Goal: Task Accomplishment & Management: Complete application form

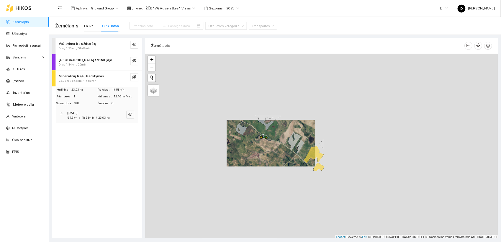
scroll to position [1, 0]
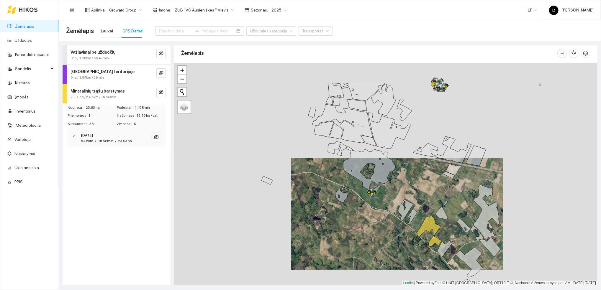
drag, startPoint x: 302, startPoint y: 147, endPoint x: 355, endPoint y: 190, distance: 67.7
click at [355, 190] on div at bounding box center [385, 174] width 423 height 223
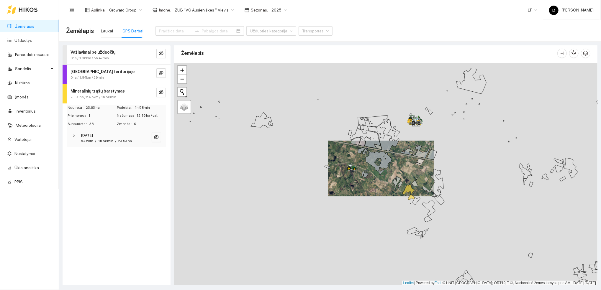
drag, startPoint x: 387, startPoint y: 164, endPoint x: 375, endPoint y: 191, distance: 30.4
click at [375, 191] on div at bounding box center [385, 174] width 423 height 223
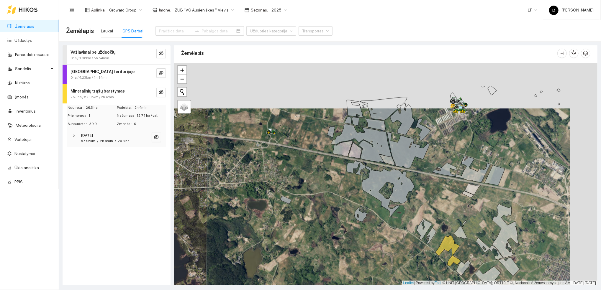
drag, startPoint x: 475, startPoint y: 111, endPoint x: 445, endPoint y: 153, distance: 52.0
click at [445, 153] on div at bounding box center [385, 174] width 423 height 223
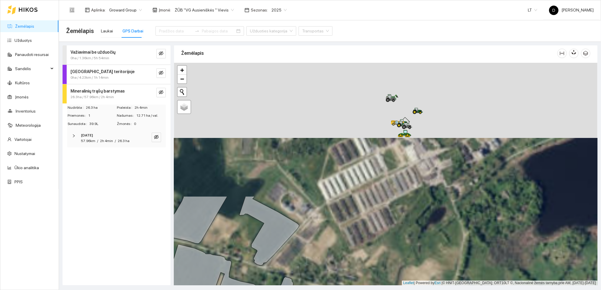
drag, startPoint x: 482, startPoint y: 101, endPoint x: 390, endPoint y: 283, distance: 203.9
click at [390, 283] on div at bounding box center [385, 174] width 423 height 223
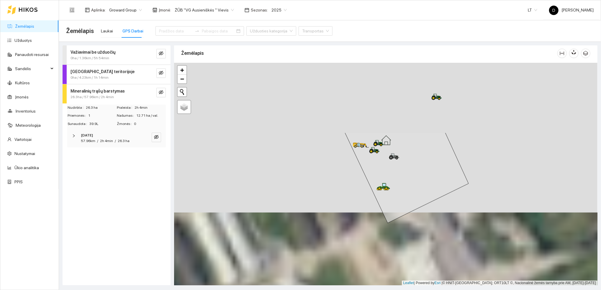
drag, startPoint x: 338, startPoint y: 106, endPoint x: 413, endPoint y: 200, distance: 120.2
click at [413, 200] on icon at bounding box center [407, 178] width 124 height 91
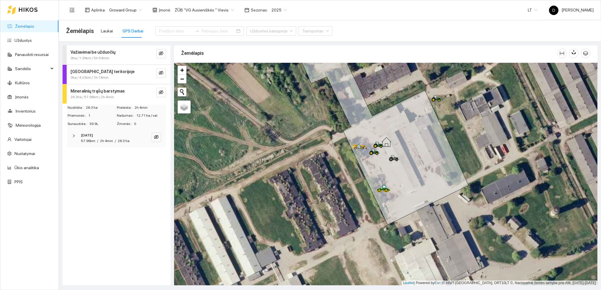
click at [129, 198] on div "Važiavimai be užduočių 0ha / 1.36km / 5h 54min [GEOGRAPHIC_DATA] teritorijoje 0…" at bounding box center [117, 165] width 108 height 240
click at [24, 41] on link "Užduotys" at bounding box center [22, 40] width 17 height 5
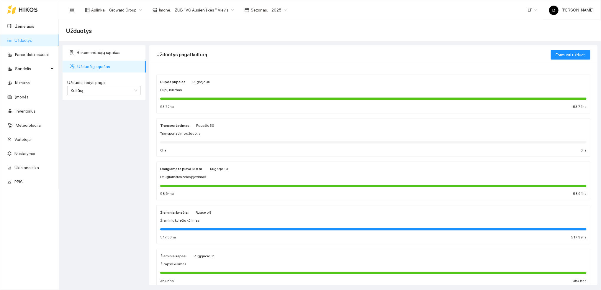
click at [90, 141] on div "Rekomendacijų sąrašas Užduočių sąrašas Užduotis rodyti pagal Kultūrą Užduotis r…" at bounding box center [104, 165] width 87 height 240
click at [279, 9] on span "2025" at bounding box center [278, 10] width 15 height 9
click at [271, 78] on div "2026" at bounding box center [272, 78] width 15 height 6
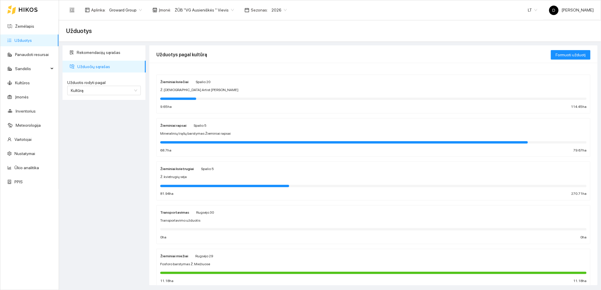
click at [251, 9] on span "Sezonas :" at bounding box center [259, 10] width 17 height 6
click at [244, 7] on div "Sezonas : 2026" at bounding box center [265, 9] width 49 height 9
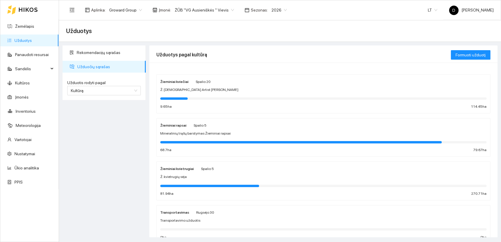
click at [120, 133] on div "Rekomendacijų sąrašas Užduočių sąrašas Užduotis rodyti pagal Kultūrą Užduotis r…" at bounding box center [104, 141] width 87 height 192
click at [100, 169] on div "Rekomendacijų sąrašas Užduočių sąrašas Užduotis rodyti pagal Kultūrą Užduotis r…" at bounding box center [104, 141] width 87 height 192
click at [122, 133] on div "Rekomendacijų sąrašas Užduočių sąrašas Užduotis rodyti pagal Kultūrą Užduotis r…" at bounding box center [104, 141] width 87 height 192
click at [199, 133] on span "Mineralinių trąšų barstymas Žieminiai rapsai" at bounding box center [195, 134] width 70 height 6
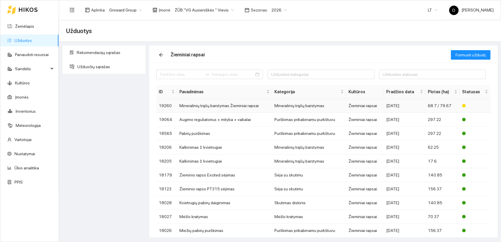
click at [200, 105] on td "Mineralinių trąšų barstymas Žieminiai rapsai" at bounding box center [224, 106] width 95 height 14
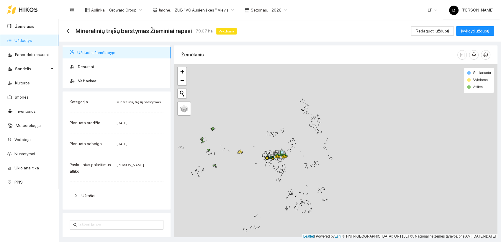
scroll to position [1, 0]
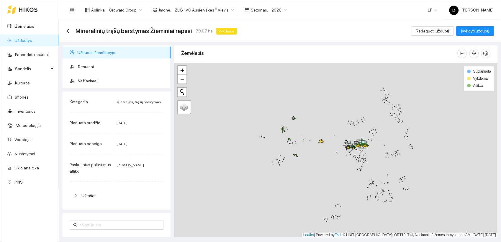
drag, startPoint x: 241, startPoint y: 169, endPoint x: 309, endPoint y: 157, distance: 69.1
click at [309, 157] on div at bounding box center [335, 150] width 323 height 175
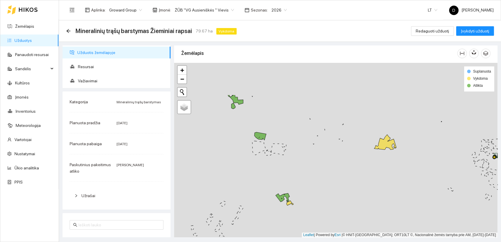
drag, startPoint x: 291, startPoint y: 130, endPoint x: 324, endPoint y: 179, distance: 59.7
click at [324, 179] on div at bounding box center [335, 150] width 323 height 175
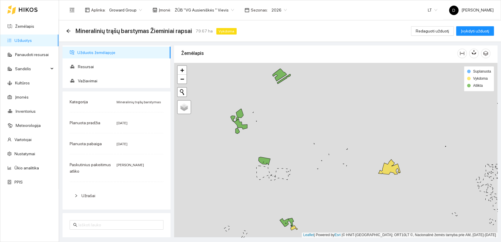
drag, startPoint x: 329, startPoint y: 175, endPoint x: 327, endPoint y: 165, distance: 10.2
click at [327, 165] on div at bounding box center [335, 150] width 323 height 175
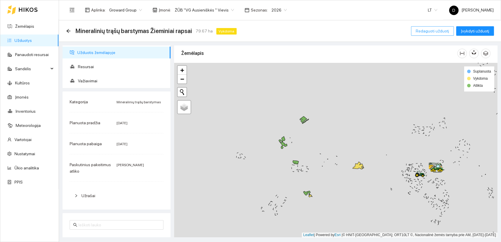
click at [433, 29] on span "Redaguoti užduotį" at bounding box center [432, 31] width 33 height 6
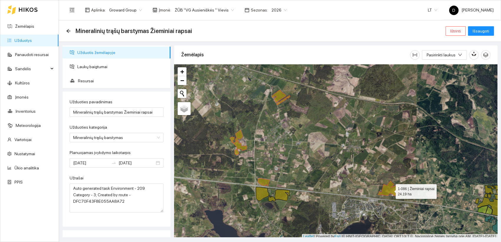
scroll to position [1, 0]
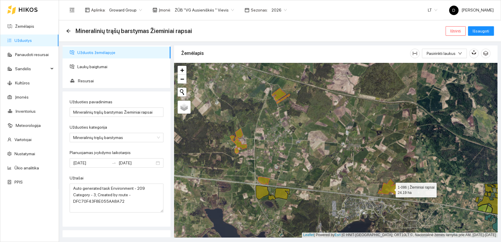
click at [390, 190] on icon at bounding box center [388, 186] width 22 height 15
click at [390, 192] on div at bounding box center [335, 150] width 323 height 175
click at [390, 187] on icon at bounding box center [388, 186] width 22 height 15
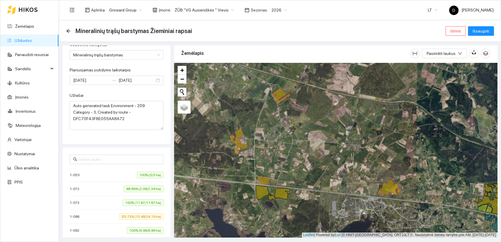
scroll to position [0, 0]
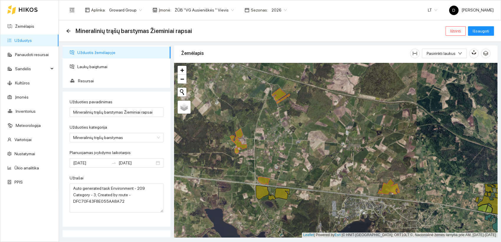
click at [253, 29] on div "Mineralinių trąšų barstymas Žieminiai rapsai Ištrinti Išsaugoti" at bounding box center [280, 31] width 428 height 12
click at [481, 33] on span "Išsaugoti" at bounding box center [480, 31] width 17 height 6
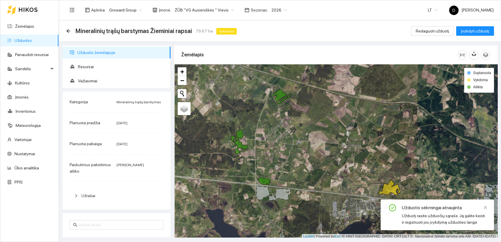
scroll to position [1, 0]
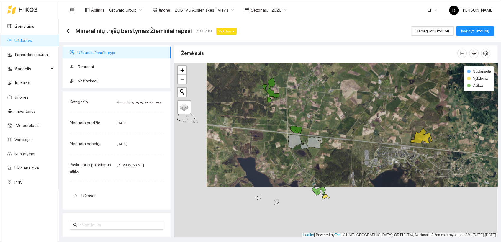
drag, startPoint x: 354, startPoint y: 167, endPoint x: 386, endPoint y: 117, distance: 59.6
click at [386, 117] on div at bounding box center [335, 150] width 323 height 175
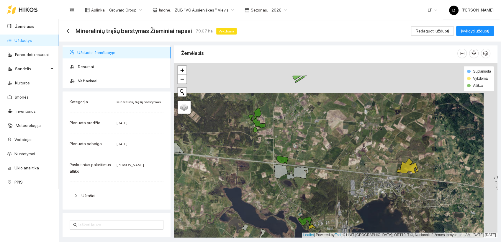
drag, startPoint x: 370, startPoint y: 111, endPoint x: 356, endPoint y: 140, distance: 32.2
click at [356, 141] on div at bounding box center [335, 150] width 323 height 175
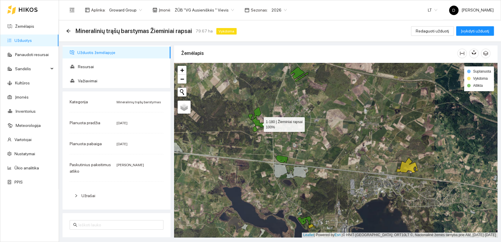
click at [260, 124] on icon at bounding box center [258, 122] width 13 height 10
click at [302, 80] on div at bounding box center [335, 150] width 323 height 175
click at [303, 81] on div at bounding box center [335, 150] width 323 height 175
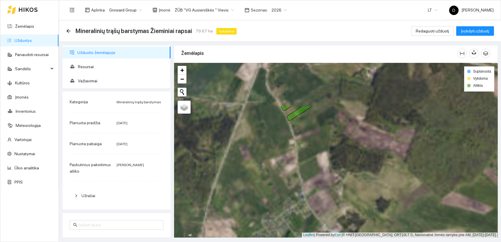
drag, startPoint x: 305, startPoint y: 89, endPoint x: 326, endPoint y: 150, distance: 64.5
click at [326, 150] on div at bounding box center [335, 150] width 323 height 175
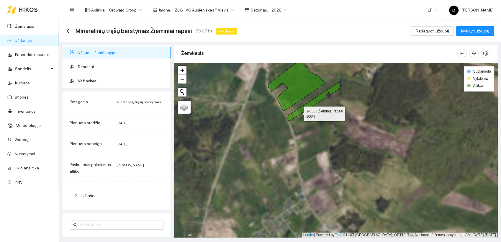
click at [299, 112] on icon at bounding box center [313, 101] width 53 height 38
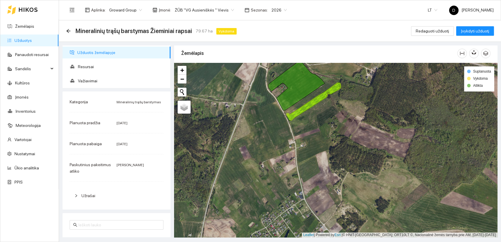
click at [322, 124] on div at bounding box center [335, 150] width 323 height 175
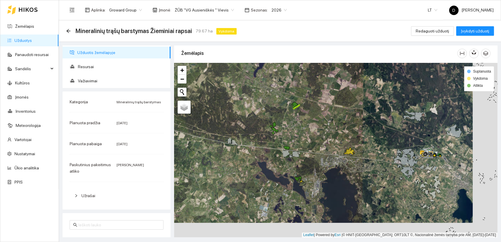
drag, startPoint x: 314, startPoint y: 147, endPoint x: 289, endPoint y: 132, distance: 29.2
click at [289, 132] on div at bounding box center [335, 150] width 323 height 175
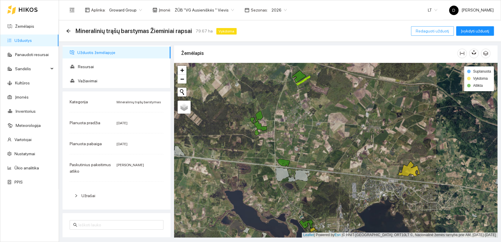
click at [434, 32] on span "Redaguoti užduotį" at bounding box center [432, 31] width 33 height 6
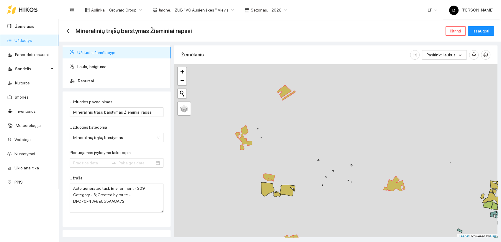
type input "[DATE]"
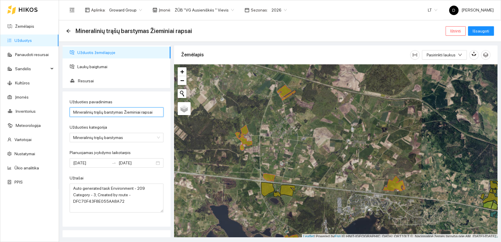
drag, startPoint x: 73, startPoint y: 112, endPoint x: 101, endPoint y: 114, distance: 28.1
click at [101, 114] on input "Mineralinių trąšų barstymas Žieminiai rapsai" at bounding box center [117, 111] width 94 height 9
drag, startPoint x: 118, startPoint y: 112, endPoint x: 131, endPoint y: 113, distance: 13.0
click at [131, 113] on input "Kaliochlorido barstymas Žieminiai rapsai" at bounding box center [117, 111] width 94 height 9
click at [136, 126] on div "Užduoties kategorija" at bounding box center [117, 128] width 94 height 9
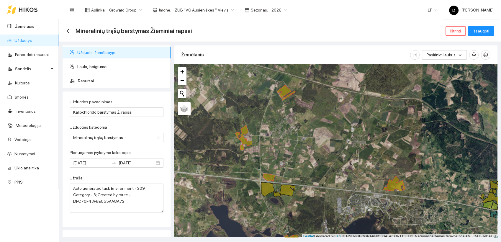
scroll to position [1, 0]
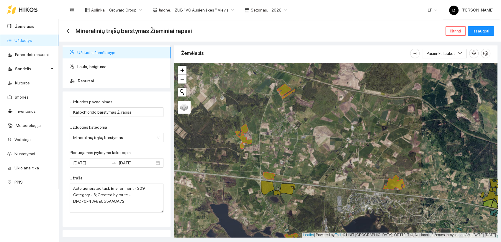
click at [289, 96] on div at bounding box center [335, 150] width 323 height 175
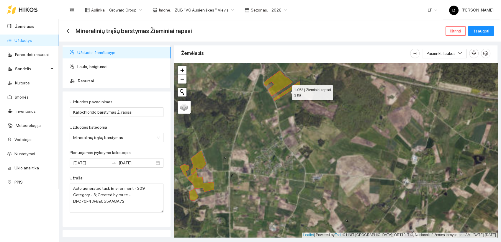
click at [288, 89] on icon at bounding box center [286, 90] width 27 height 19
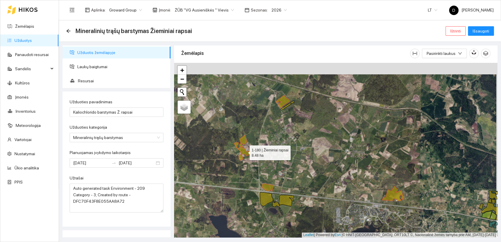
click at [243, 152] on icon at bounding box center [244, 151] width 13 height 10
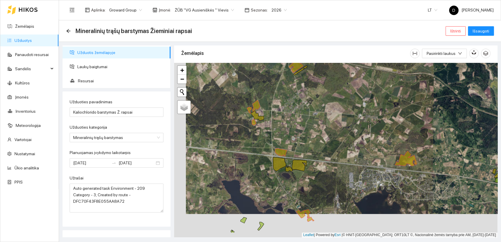
drag, startPoint x: 280, startPoint y: 139, endPoint x: 351, endPoint y: 116, distance: 74.0
click at [351, 116] on div at bounding box center [335, 150] width 323 height 175
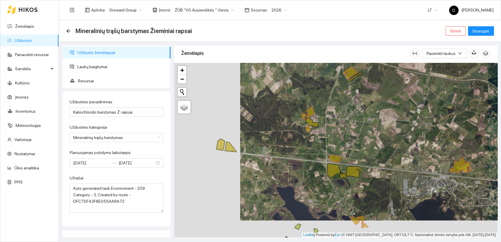
drag, startPoint x: 222, startPoint y: 139, endPoint x: 275, endPoint y: 143, distance: 53.3
click at [275, 144] on div at bounding box center [335, 150] width 323 height 175
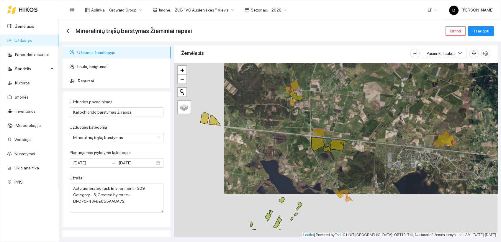
drag, startPoint x: 274, startPoint y: 143, endPoint x: 260, endPoint y: 118, distance: 28.9
click at [260, 118] on div at bounding box center [335, 150] width 323 height 175
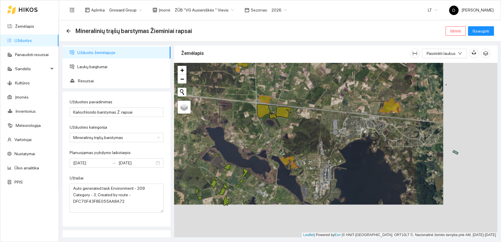
drag, startPoint x: 387, startPoint y: 173, endPoint x: 332, endPoint y: 140, distance: 63.5
click at [332, 140] on div at bounding box center [335, 150] width 323 height 175
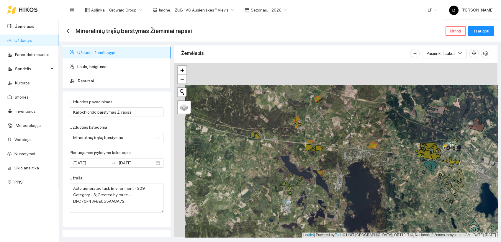
drag, startPoint x: 338, startPoint y: 147, endPoint x: 344, endPoint y: 171, distance: 25.4
click at [344, 171] on div at bounding box center [335, 150] width 323 height 175
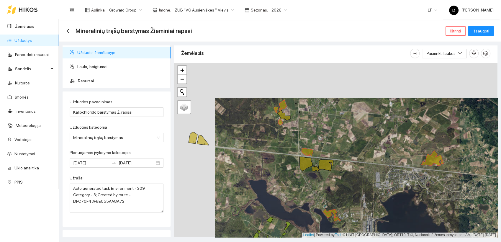
drag, startPoint x: 298, startPoint y: 157, endPoint x: 339, endPoint y: 192, distance: 53.5
click at [339, 192] on div at bounding box center [335, 150] width 323 height 175
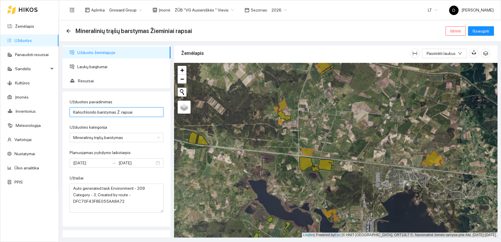
click at [81, 110] on input "Kaliochlorido barstymas Ž. rapsai" at bounding box center [117, 111] width 94 height 9
type input "Kalio chlorido barstymas Ž. rapsai"
click at [101, 66] on span "Laukų baigtumai" at bounding box center [121, 67] width 88 height 12
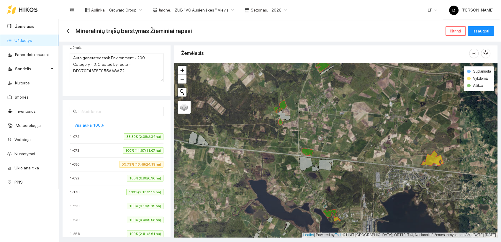
scroll to position [141, 0]
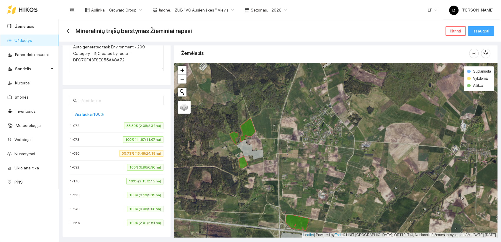
click at [487, 31] on span "Išsaugoti" at bounding box center [480, 31] width 17 height 6
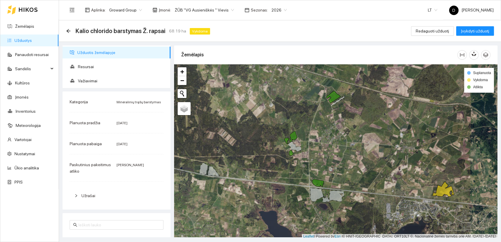
scroll to position [1, 0]
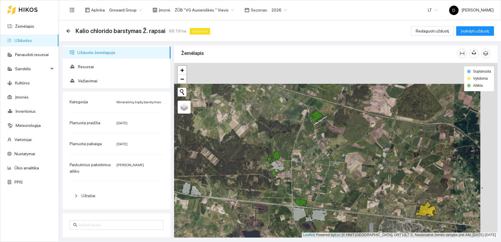
drag, startPoint x: 337, startPoint y: 134, endPoint x: 317, endPoint y: 155, distance: 28.8
click at [317, 155] on div at bounding box center [335, 150] width 323 height 175
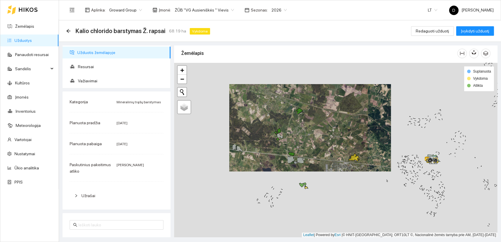
drag, startPoint x: 326, startPoint y: 162, endPoint x: 323, endPoint y: 138, distance: 24.0
click at [323, 138] on div at bounding box center [335, 150] width 323 height 175
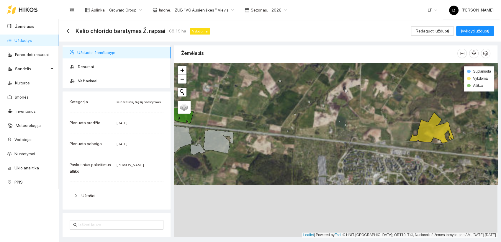
drag, startPoint x: 339, startPoint y: 178, endPoint x: 323, endPoint y: 80, distance: 99.2
click at [323, 80] on div at bounding box center [335, 150] width 323 height 175
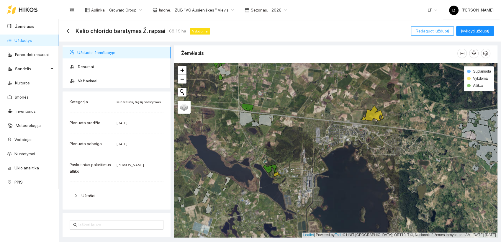
click at [427, 29] on span "Redaguoti užduotį" at bounding box center [432, 31] width 33 height 6
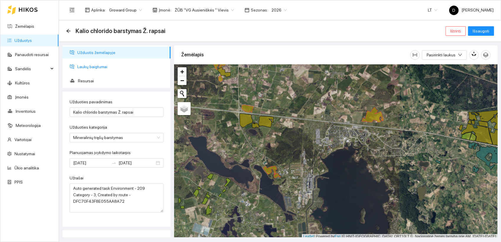
click at [95, 66] on span "Laukų baigtumai" at bounding box center [121, 67] width 88 height 12
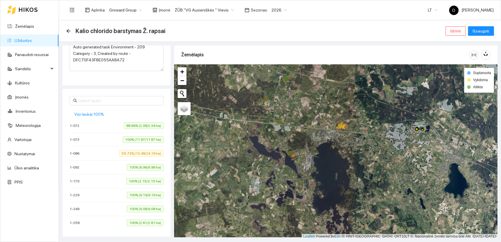
scroll to position [1, 0]
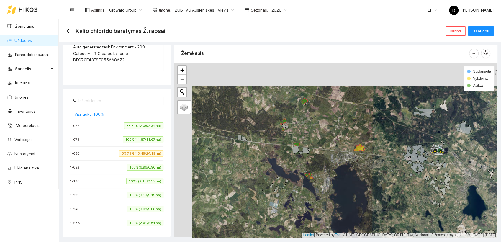
drag, startPoint x: 271, startPoint y: 141, endPoint x: 289, endPoint y: 164, distance: 29.8
click at [289, 164] on div at bounding box center [335, 150] width 323 height 175
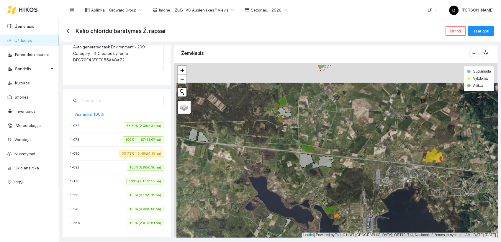
drag, startPoint x: 281, startPoint y: 161, endPoint x: 283, endPoint y: 183, distance: 21.3
click at [283, 183] on div at bounding box center [335, 150] width 323 height 175
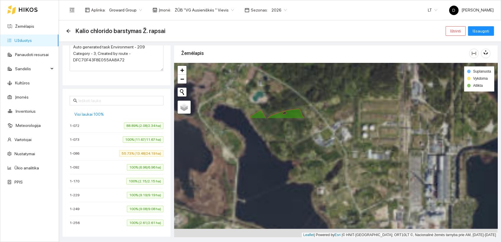
drag, startPoint x: 347, startPoint y: 208, endPoint x: 380, endPoint y: 68, distance: 143.6
click at [380, 68] on div at bounding box center [335, 150] width 323 height 175
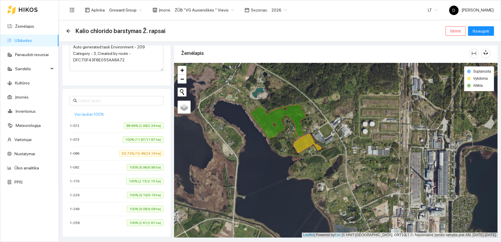
click at [91, 114] on span "Visi laukai 100%" at bounding box center [88, 114] width 29 height 6
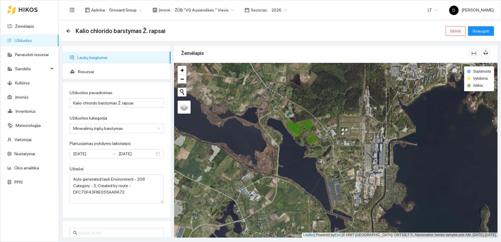
scroll to position [0, 0]
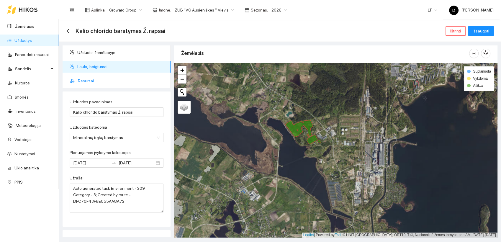
click at [86, 81] on span "Resursai" at bounding box center [122, 81] width 88 height 12
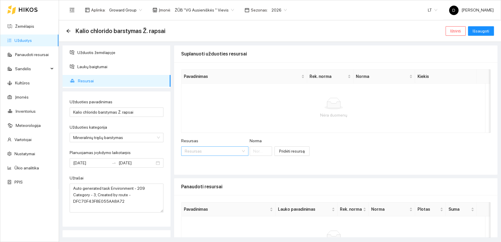
click at [214, 151] on input "Resursas" at bounding box center [213, 151] width 56 height 9
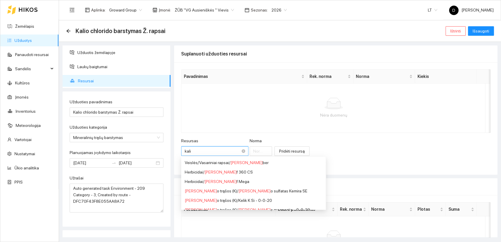
type input "kalio"
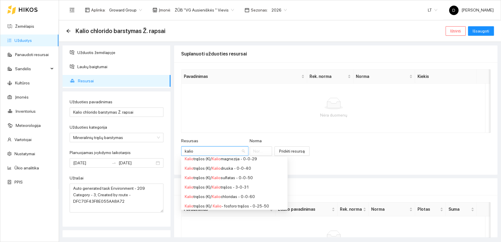
scroll to position [19, 0]
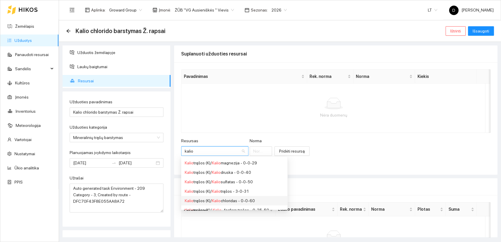
click at [234, 201] on div "Kalio trąšos (K) / Kalio chloridas - 0-0-60" at bounding box center [234, 200] width 99 height 6
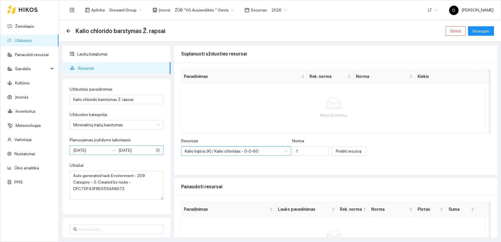
scroll to position [0, 0]
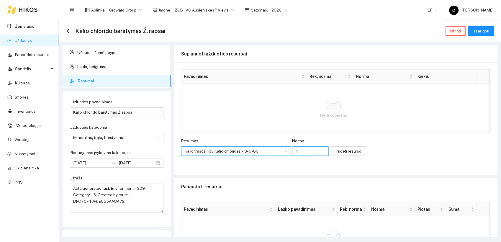
click at [298, 152] on input "1" at bounding box center [310, 150] width 37 height 9
type input "100"
click at [398, 149] on div "Resursas Kalio trąšos (K) / Kalio chloridas - 0-0-60 Norma 100 Pridėti resursą" at bounding box center [335, 149] width 309 height 25
click at [336, 150] on span "Pridėti resursą" at bounding box center [349, 151] width 26 height 6
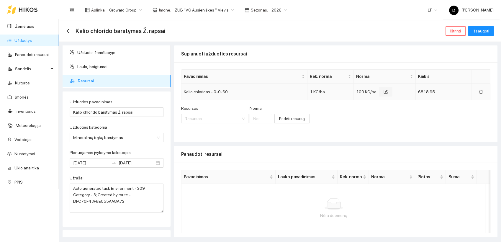
click at [383, 91] on icon "form" at bounding box center [385, 92] width 4 height 4
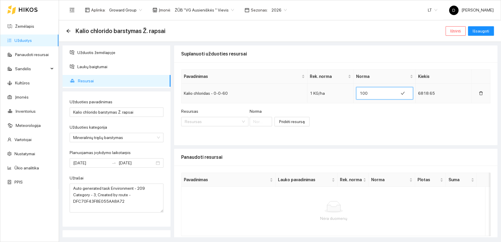
drag, startPoint x: 361, startPoint y: 92, endPoint x: 354, endPoint y: 93, distance: 7.8
click at [356, 93] on span "100" at bounding box center [384, 93] width 57 height 12
type input "30"
click at [405, 92] on icon "check" at bounding box center [407, 93] width 4 height 4
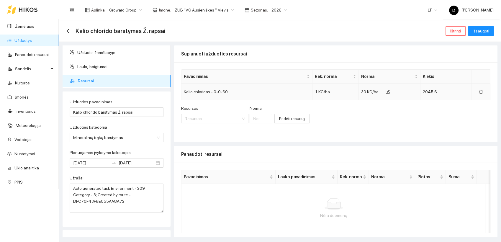
click at [362, 91] on span "30 KG/ha" at bounding box center [369, 91] width 17 height 5
click at [387, 91] on icon "form" at bounding box center [388, 91] width 3 height 3
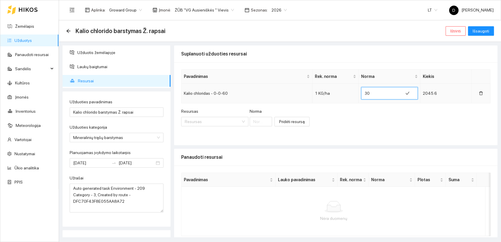
drag, startPoint x: 366, startPoint y: 93, endPoint x: 357, endPoint y: 89, distance: 10.6
click at [359, 89] on td "30" at bounding box center [390, 93] width 62 height 20
type input "25"
click at [400, 91] on icon "check" at bounding box center [402, 93] width 4 height 4
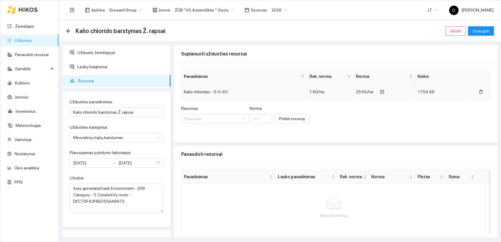
click at [357, 91] on span "25 KG/ha" at bounding box center [363, 91] width 17 height 5
click at [381, 90] on button "button" at bounding box center [382, 91] width 14 height 9
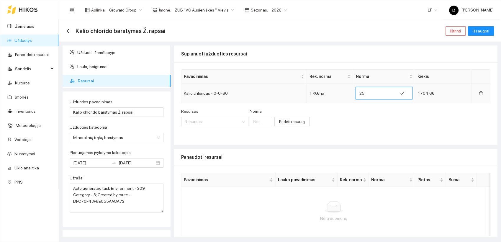
click at [362, 93] on input "25" at bounding box center [376, 92] width 35 height 9
type input "27"
click at [400, 92] on icon "check" at bounding box center [402, 93] width 4 height 3
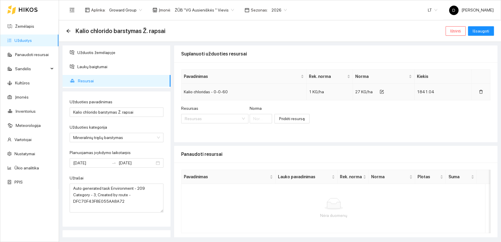
click at [339, 119] on div "Resursas Resursas [PERSON_NAME] resursą" at bounding box center [335, 117] width 309 height 25
click at [483, 32] on span "Išsaugoti" at bounding box center [480, 31] width 17 height 6
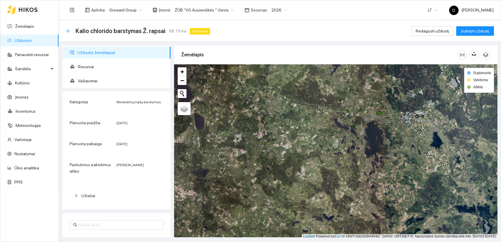
click at [68, 32] on icon "arrow-left" at bounding box center [68, 31] width 5 height 5
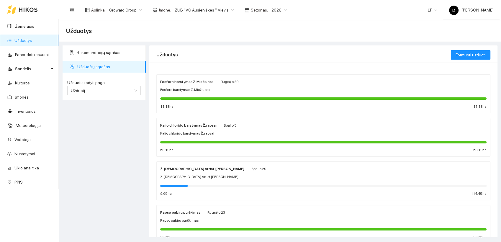
click at [184, 138] on div at bounding box center [323, 141] width 326 height 6
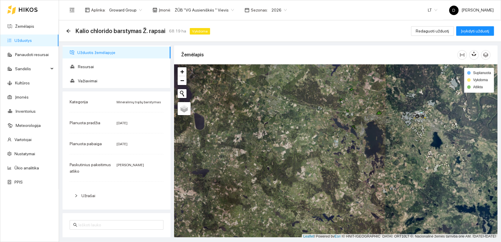
scroll to position [1, 0]
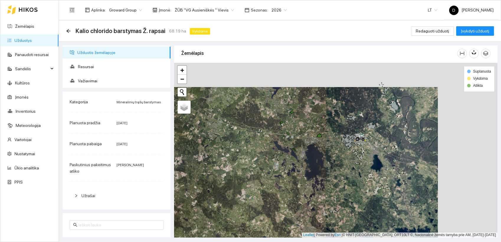
drag, startPoint x: 378, startPoint y: 135, endPoint x: 318, endPoint y: 159, distance: 64.7
click at [318, 159] on div at bounding box center [335, 150] width 323 height 175
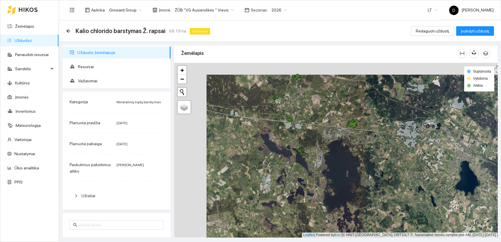
drag, startPoint x: 300, startPoint y: 149, endPoint x: 335, endPoint y: 171, distance: 41.9
click at [335, 171] on div at bounding box center [335, 150] width 323 height 175
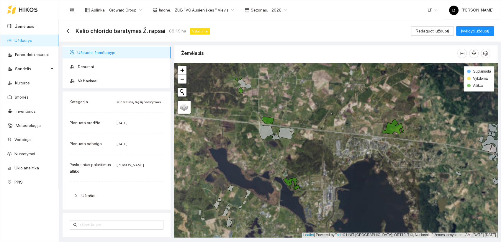
drag, startPoint x: 319, startPoint y: 149, endPoint x: 332, endPoint y: 181, distance: 34.7
click at [332, 181] on div at bounding box center [335, 150] width 323 height 175
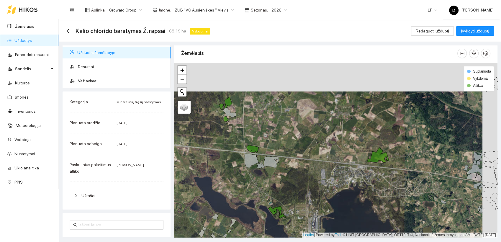
drag, startPoint x: 319, startPoint y: 166, endPoint x: 302, endPoint y: 198, distance: 36.4
click at [302, 198] on div at bounding box center [335, 150] width 323 height 175
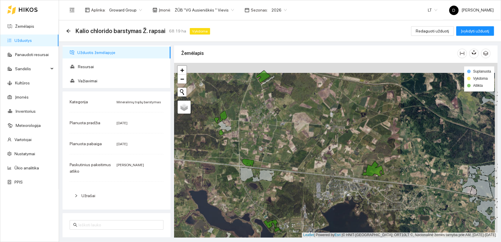
drag, startPoint x: 301, startPoint y: 198, endPoint x: 298, endPoint y: 208, distance: 10.5
click at [298, 208] on div at bounding box center [335, 150] width 323 height 175
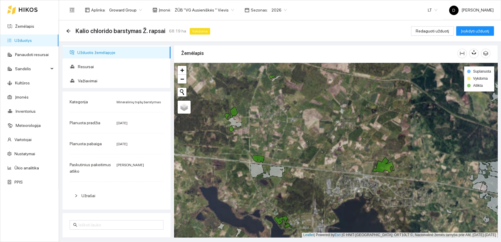
drag, startPoint x: 313, startPoint y: 117, endPoint x: 306, endPoint y: 148, distance: 31.0
click at [306, 148] on div at bounding box center [335, 150] width 323 height 175
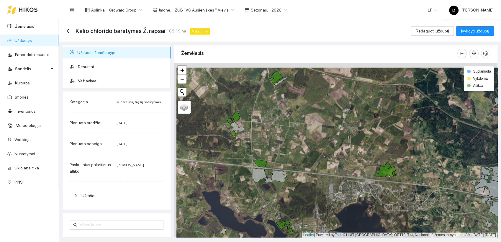
drag, startPoint x: 314, startPoint y: 144, endPoint x: 316, endPoint y: 148, distance: 5.0
click at [316, 148] on div at bounding box center [335, 150] width 323 height 175
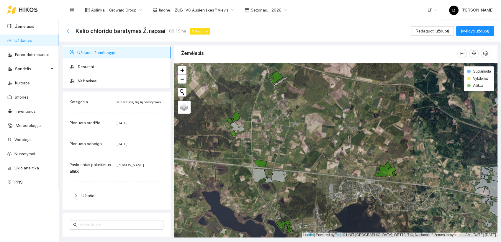
click at [66, 30] on icon "arrow-left" at bounding box center [68, 31] width 5 height 5
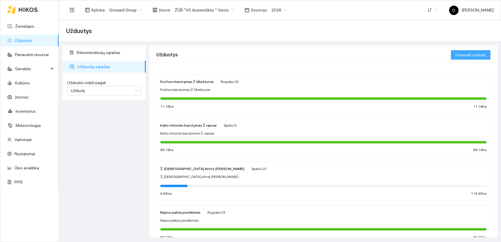
click at [476, 53] on span "Formuoti užduotį" at bounding box center [470, 55] width 30 height 6
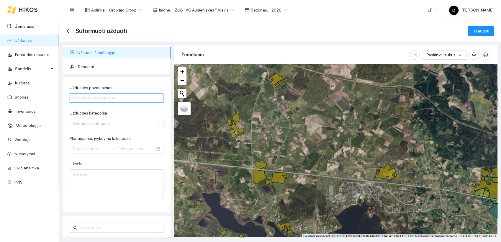
click at [125, 97] on input "Užduoties pavadinimas" at bounding box center [117, 97] width 94 height 9
type input "F"
type input "t"
click at [69, 31] on icon "arrow-left" at bounding box center [68, 31] width 4 height 4
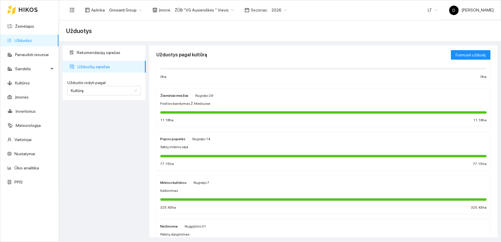
scroll to position [164, 0]
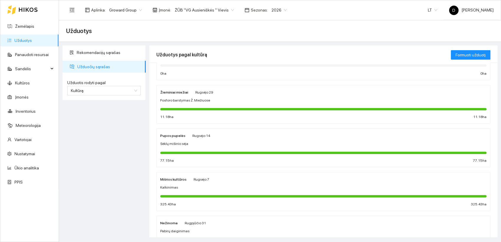
click at [173, 92] on strong "Žieminiai miežiai" at bounding box center [174, 92] width 28 height 4
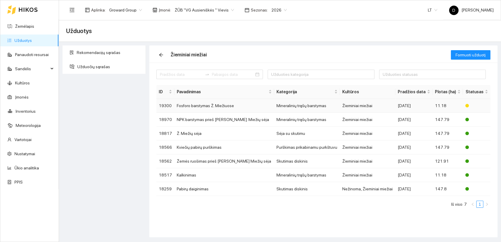
click at [201, 106] on td "Fosforo barstymas Ž. Miežiuose" at bounding box center [224, 106] width 100 height 14
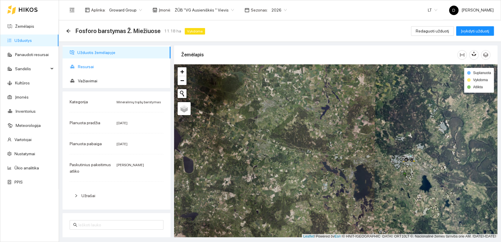
click at [85, 66] on span "Resursai" at bounding box center [122, 67] width 88 height 12
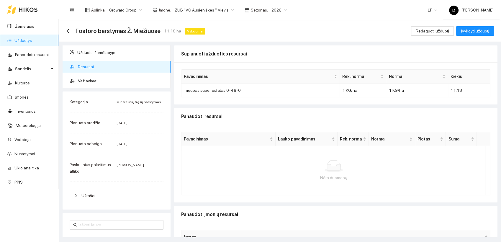
click at [69, 27] on div "Fosforo barstymas Ž. Miežiuose 11.18 ha Vykdoma" at bounding box center [136, 30] width 141 height 9
click at [65, 32] on div "Fosforo barstymas Ž. Miežiuose 11.18 ha Vykdoma Redaguoti užduotį Įvykdyti uždu…" at bounding box center [280, 31] width 442 height 22
click at [69, 29] on icon "arrow-left" at bounding box center [68, 31] width 5 height 5
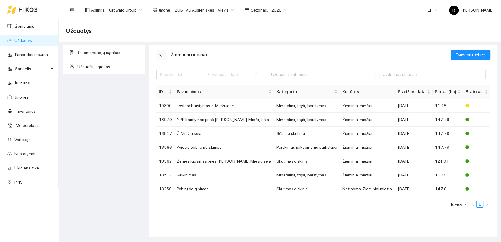
click at [160, 55] on icon "arrow-left" at bounding box center [161, 54] width 5 height 5
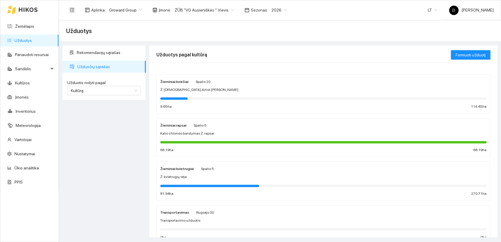
click at [175, 124] on strong "Žieminiai rapsai" at bounding box center [173, 125] width 26 height 4
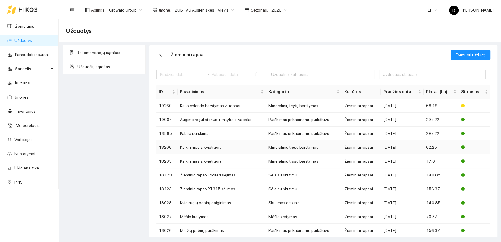
scroll to position [23, 0]
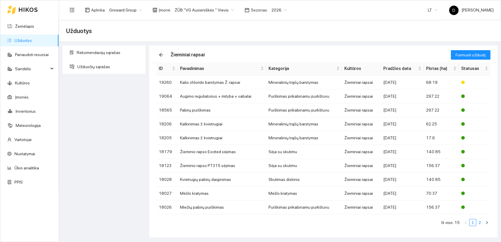
click at [476, 223] on link "2" at bounding box center [479, 222] width 6 height 6
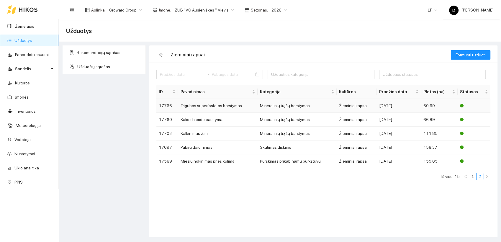
click at [196, 105] on td "Trigubas superfosfatas barstymas" at bounding box center [218, 106] width 80 height 14
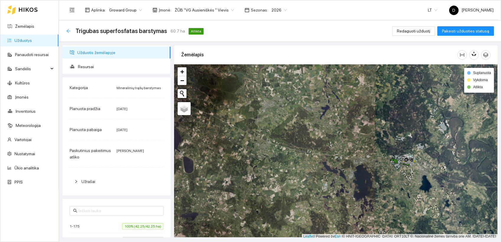
click at [68, 31] on icon "arrow-left" at bounding box center [68, 31] width 4 height 4
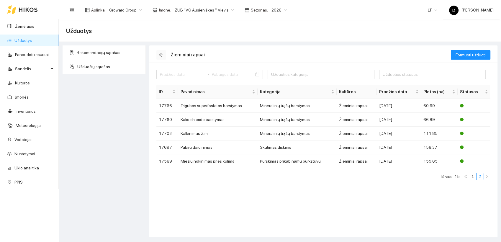
click at [161, 55] on icon "arrow-left" at bounding box center [161, 55] width 4 height 4
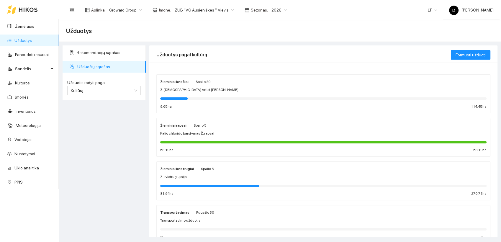
click at [174, 128] on div "Žieminiai rapsai [DATE] Kalio chlorido barstymas Ž. rapsai 68.19 ha 68.19 ha" at bounding box center [323, 137] width 326 height 31
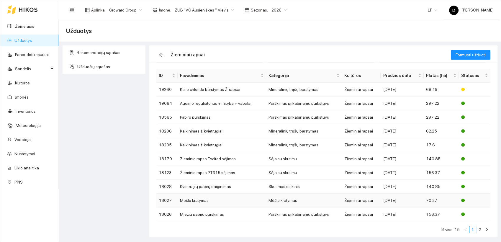
scroll to position [23, 0]
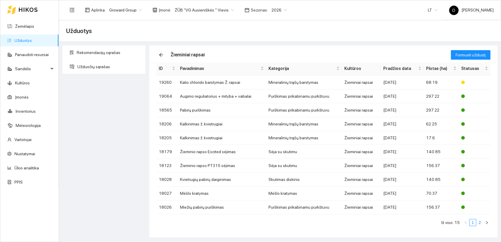
click at [476, 220] on link "2" at bounding box center [479, 222] width 6 height 6
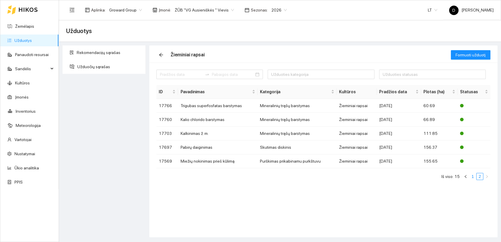
click at [472, 177] on link "1" at bounding box center [472, 176] width 6 height 6
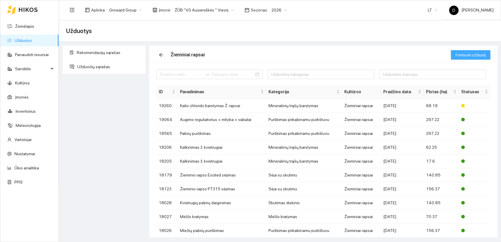
click at [472, 55] on span "Formuoti užduotį" at bounding box center [470, 55] width 30 height 6
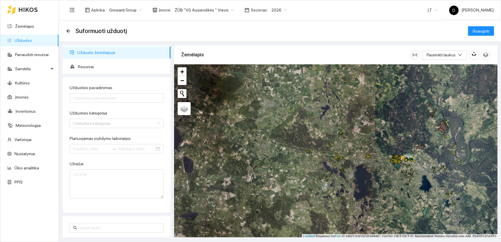
click at [260, 30] on div "Suformuoti užduotį Išsaugoti" at bounding box center [280, 31] width 428 height 12
drag, startPoint x: 109, startPoint y: 96, endPoint x: 105, endPoint y: 96, distance: 3.6
click at [106, 96] on input "Užduoties pavadinimas" at bounding box center [117, 97] width 94 height 9
type input "Trigubos superfosfatas barstymas Ž rapsas"
click at [114, 124] on input "Užduoties kategorija" at bounding box center [114, 123] width 83 height 9
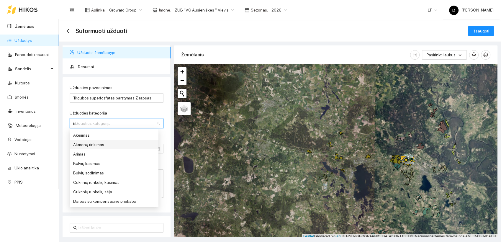
type input "mi"
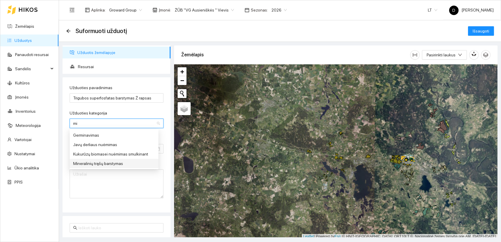
click at [114, 162] on div "Mineralinių trąšų barstymas" at bounding box center [114, 163] width 82 height 6
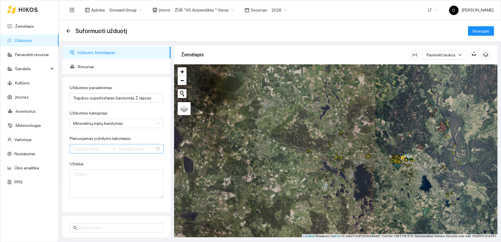
click at [151, 147] on div at bounding box center [117, 148] width 94 height 9
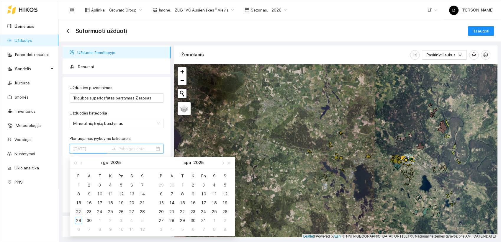
type input "[DATE]"
click at [79, 211] on div "22" at bounding box center [78, 211] width 7 height 7
type input "[DATE]"
click at [161, 193] on div "6" at bounding box center [160, 193] width 7 height 7
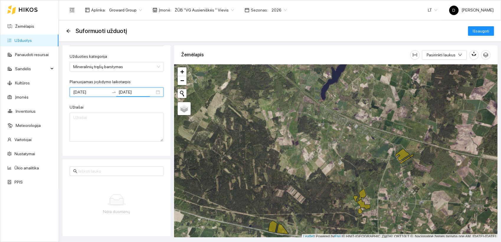
scroll to position [1, 0]
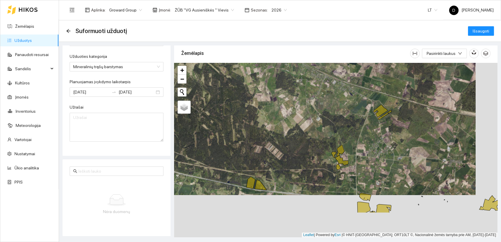
drag, startPoint x: 340, startPoint y: 151, endPoint x: 318, endPoint y: 108, distance: 47.7
click at [318, 108] on div at bounding box center [335, 150] width 323 height 175
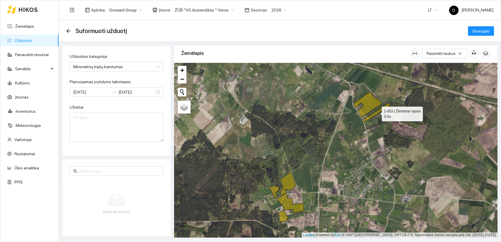
click at [380, 110] on icon at bounding box center [376, 112] width 27 height 19
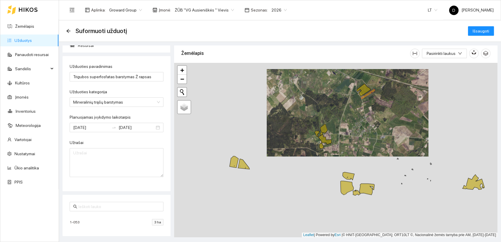
drag, startPoint x: 358, startPoint y: 180, endPoint x: 359, endPoint y: 143, distance: 37.5
click at [359, 143] on div at bounding box center [335, 150] width 323 height 175
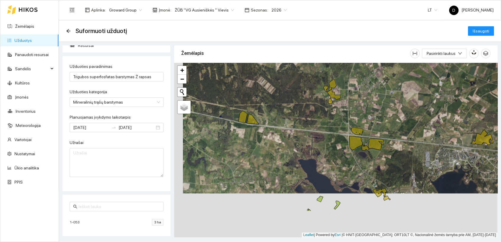
drag, startPoint x: 391, startPoint y: 201, endPoint x: 402, endPoint y: 147, distance: 55.9
click at [402, 147] on div at bounding box center [335, 150] width 323 height 175
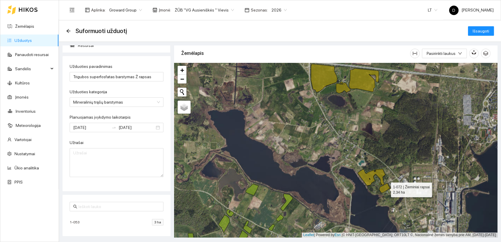
click at [385, 188] on icon at bounding box center [386, 187] width 14 height 9
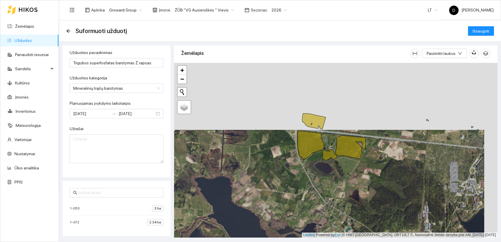
drag, startPoint x: 415, startPoint y: 121, endPoint x: 401, endPoint y: 188, distance: 68.0
click at [401, 188] on div at bounding box center [335, 150] width 323 height 175
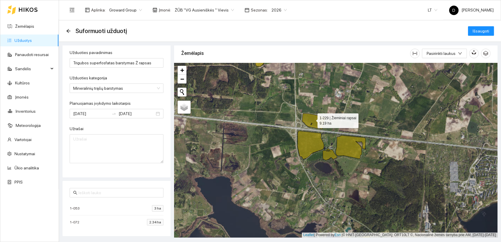
click at [312, 119] on icon at bounding box center [314, 121] width 24 height 16
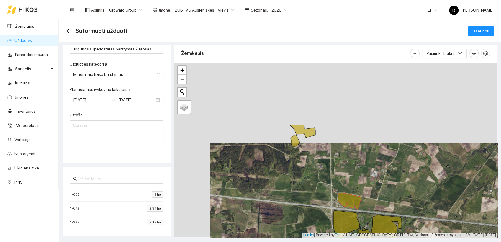
drag, startPoint x: 321, startPoint y: 86, endPoint x: 357, endPoint y: 166, distance: 87.3
click at [357, 166] on div at bounding box center [335, 150] width 323 height 175
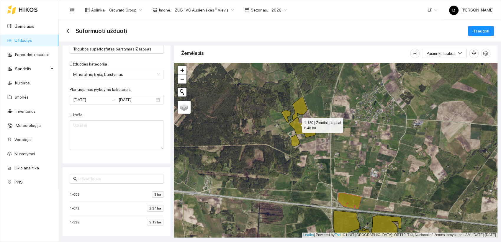
click at [297, 124] on icon at bounding box center [302, 127] width 26 height 20
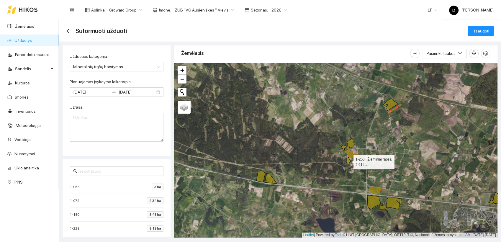
click at [349, 161] on icon at bounding box center [348, 160] width 4 height 6
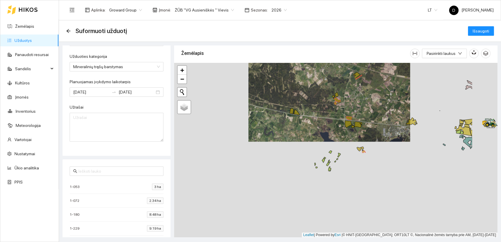
drag, startPoint x: 379, startPoint y: 188, endPoint x: 332, endPoint y: 130, distance: 74.6
click at [320, 126] on div at bounding box center [335, 150] width 323 height 175
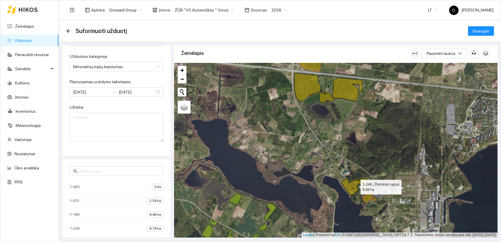
click at [351, 185] on icon at bounding box center [355, 186] width 28 height 17
click at [482, 28] on span "Išsaugoti" at bounding box center [480, 31] width 17 height 6
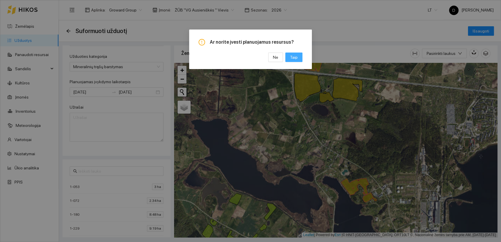
click at [297, 58] on span "Taip" at bounding box center [294, 57] width 8 height 6
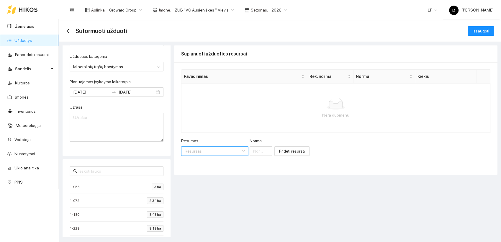
click at [204, 151] on input "Resursas" at bounding box center [213, 151] width 56 height 9
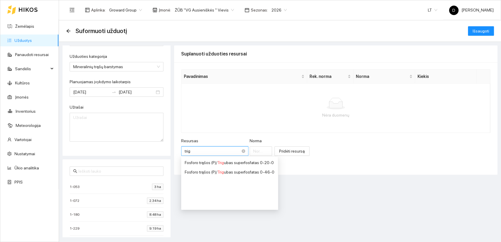
type input "trigu"
click at [243, 170] on div "Fosforo trąšos (P) / Trigu bas superfosfatas 0-46-0" at bounding box center [230, 172] width 90 height 6
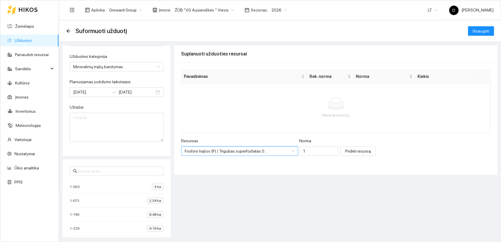
scroll to position [71, 0]
click at [302, 151] on input "1" at bounding box center [318, 150] width 39 height 9
type input "50"
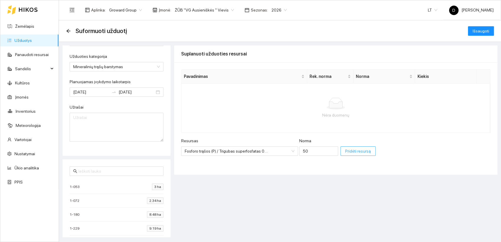
click at [345, 150] on span "Pridėti resursą" at bounding box center [358, 151] width 26 height 6
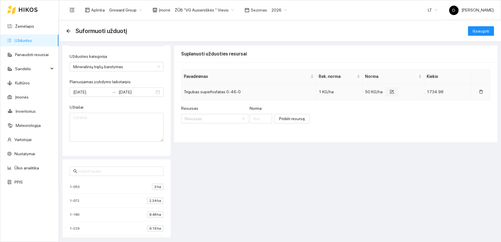
click at [391, 91] on icon "form" at bounding box center [392, 91] width 3 height 3
click at [370, 93] on input "50" at bounding box center [385, 92] width 35 height 9
type input "100"
click at [411, 93] on icon "check" at bounding box center [411, 93] width 4 height 3
click at [393, 91] on icon "form" at bounding box center [394, 91] width 3 height 3
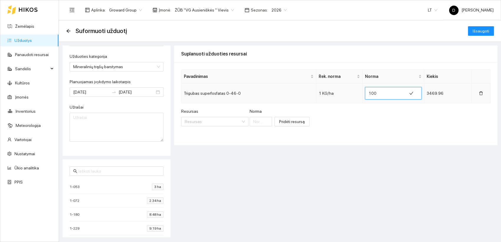
click at [372, 92] on input "100" at bounding box center [385, 92] width 35 height 9
click at [375, 92] on input "120" at bounding box center [385, 92] width 35 height 9
type input "115"
click at [411, 91] on icon "check" at bounding box center [411, 93] width 4 height 4
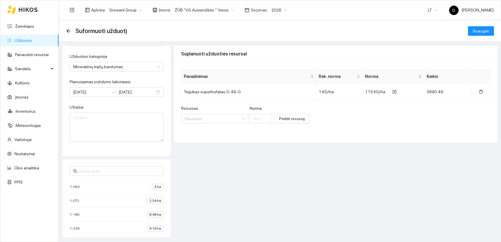
click at [352, 175] on div "Suplanuoti užduoties resursai Pavadinimas Rek. [PERSON_NAME] Trigubas superfosf…" at bounding box center [335, 141] width 323 height 192
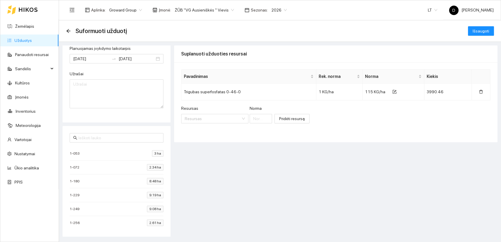
scroll to position [0, 0]
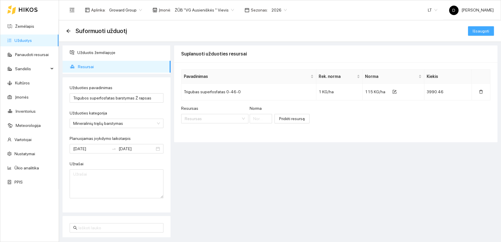
click at [483, 32] on span "Išsaugoti" at bounding box center [480, 31] width 17 height 6
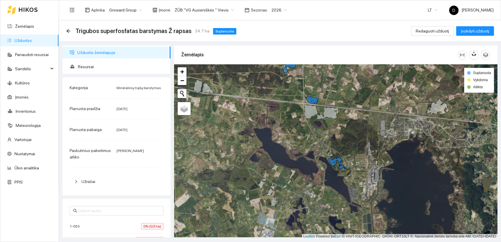
scroll to position [1, 0]
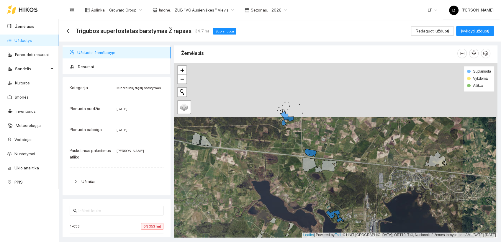
drag, startPoint x: 286, startPoint y: 116, endPoint x: 285, endPoint y: 168, distance: 51.0
click at [285, 169] on div at bounding box center [335, 150] width 323 height 175
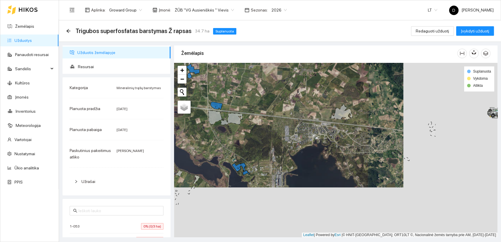
drag, startPoint x: 388, startPoint y: 177, endPoint x: 294, endPoint y: 127, distance: 106.6
click at [294, 127] on div at bounding box center [335, 150] width 323 height 175
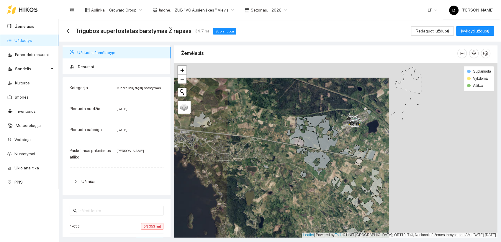
drag, startPoint x: 421, startPoint y: 124, endPoint x: 311, endPoint y: 137, distance: 110.8
click at [313, 138] on icon at bounding box center [305, 139] width 32 height 21
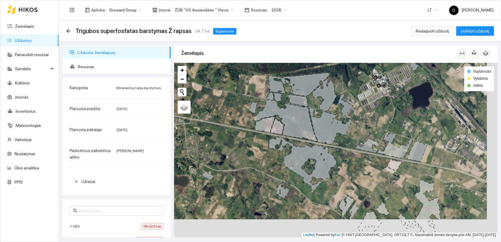
drag, startPoint x: 338, startPoint y: 146, endPoint x: 328, endPoint y: 128, distance: 21.1
click at [328, 128] on icon at bounding box center [330, 126] width 42 height 36
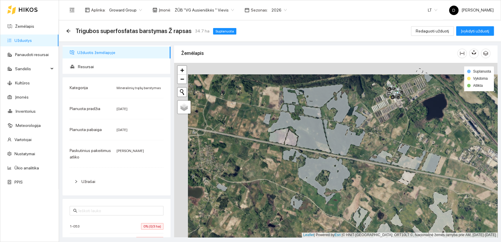
drag, startPoint x: 352, startPoint y: 147, endPoint x: 361, endPoint y: 153, distance: 10.6
click at [361, 153] on div at bounding box center [335, 150] width 323 height 175
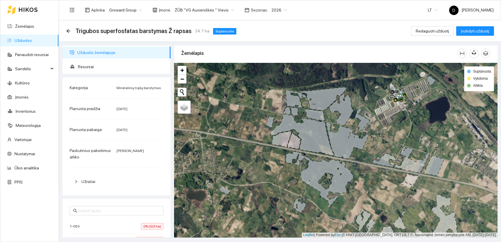
click at [340, 139] on icon at bounding box center [347, 140] width 42 height 36
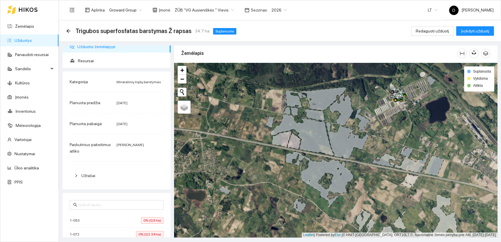
scroll to position [0, 0]
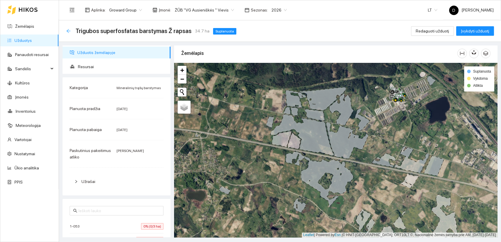
click at [68, 32] on icon "arrow-left" at bounding box center [68, 31] width 5 height 5
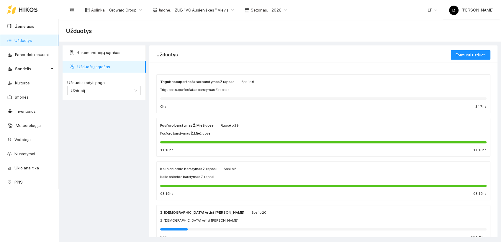
click at [113, 131] on div "Rekomendacijų sąrašas Užduočių sąrašas Užduotis rodyti pagal Užduotį Užduotis r…" at bounding box center [104, 141] width 87 height 192
click at [93, 131] on div "Rekomendacijų sąrašas Užduočių sąrašas Užduotis rodyti pagal Užduotį Užduotis r…" at bounding box center [104, 141] width 87 height 192
